Goal: Navigation & Orientation: Find specific page/section

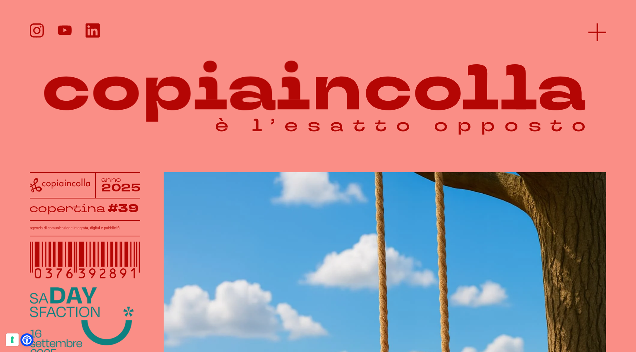
click at [363, 32] on line at bounding box center [597, 32] width 18 height 0
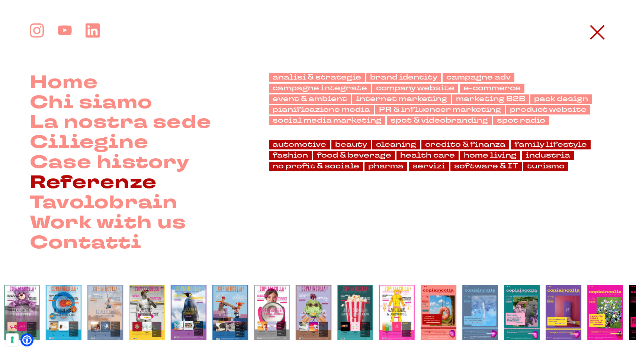
click at [84, 182] on link "Referenze" at bounding box center [93, 183] width 127 height 20
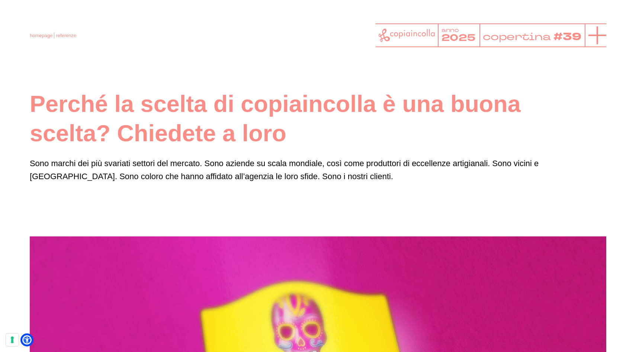
click at [600, 38] on icon at bounding box center [597, 35] width 18 height 18
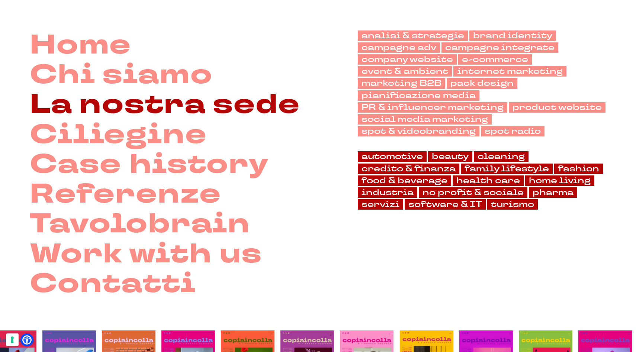
scroll to position [43, 0]
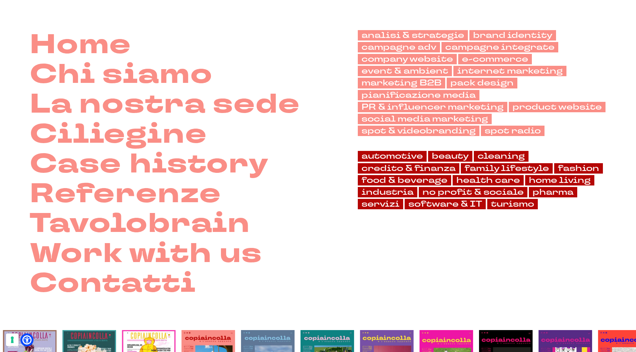
drag, startPoint x: 359, startPoint y: 180, endPoint x: 482, endPoint y: 1, distance: 216.5
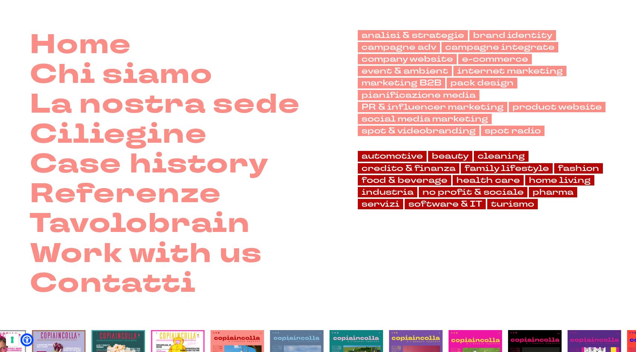
click at [387, 221] on div "analisi & strategie brand identity campagne adv campagne integrate company webs…" at bounding box center [482, 164] width 249 height 269
